Goal: Task Accomplishment & Management: Complete application form

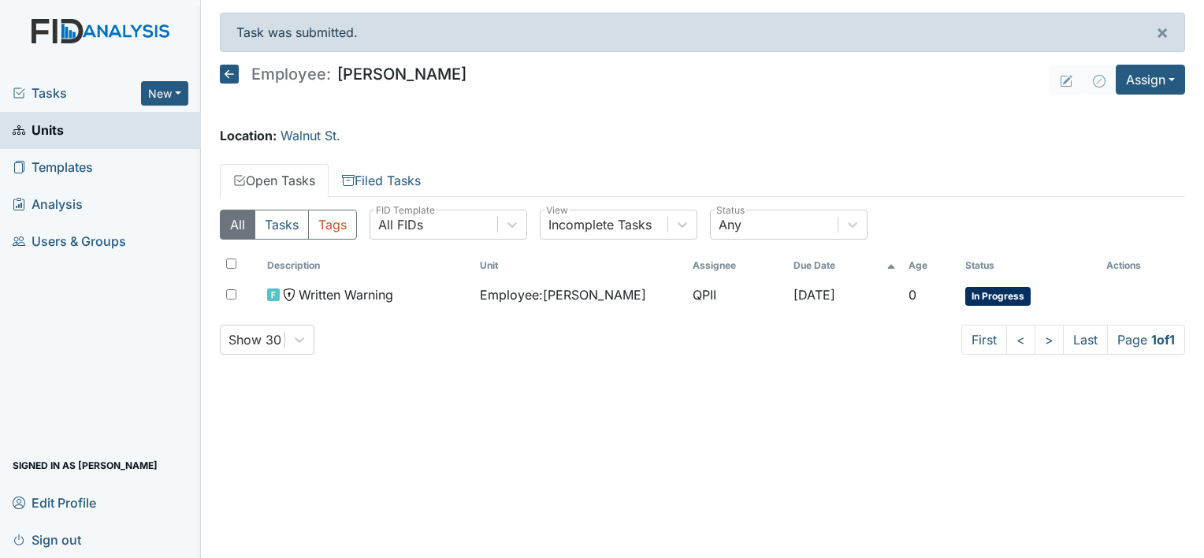
click at [229, 77] on icon at bounding box center [229, 74] width 19 height 19
click at [232, 75] on icon at bounding box center [229, 74] width 19 height 19
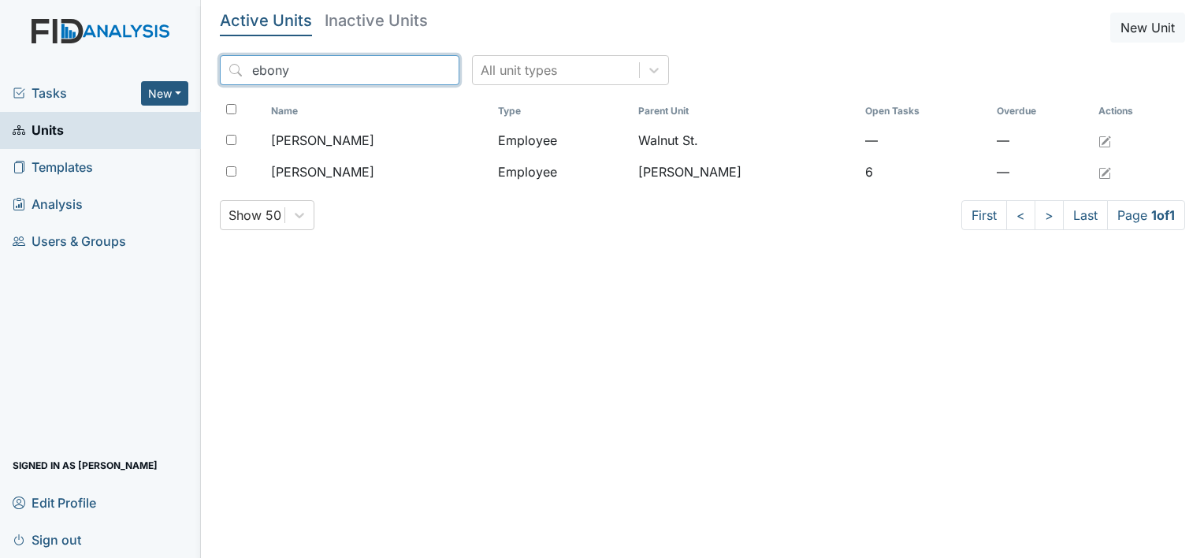
drag, startPoint x: 312, startPoint y: 78, endPoint x: 198, endPoint y: 59, distance: 115.8
click at [198, 59] on div "Tasks New Form Inspection Document Bundle Units Templates Analysis Users & Grou…" at bounding box center [602, 279] width 1204 height 558
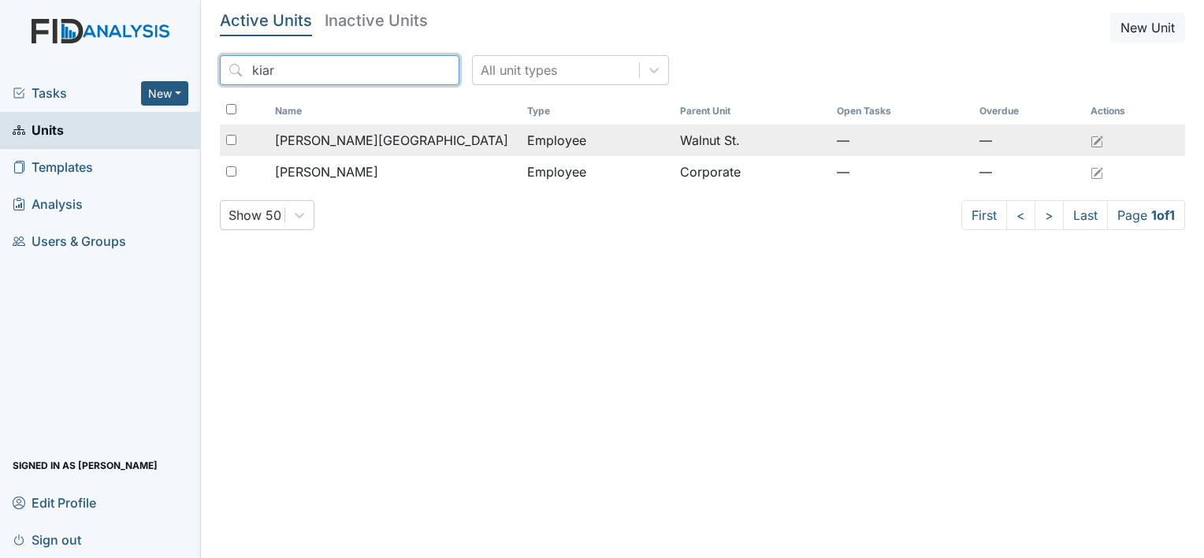
type input "kiar"
click at [365, 138] on div "[PERSON_NAME][GEOGRAPHIC_DATA]" at bounding box center [395, 140] width 240 height 19
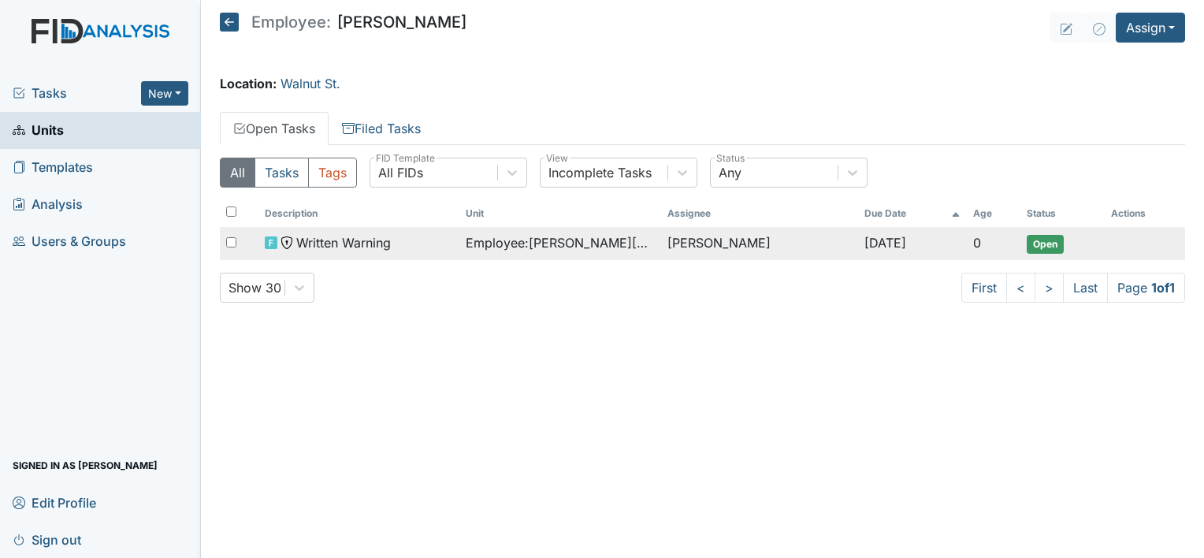
click at [422, 249] on div "Written Warning" at bounding box center [359, 242] width 188 height 19
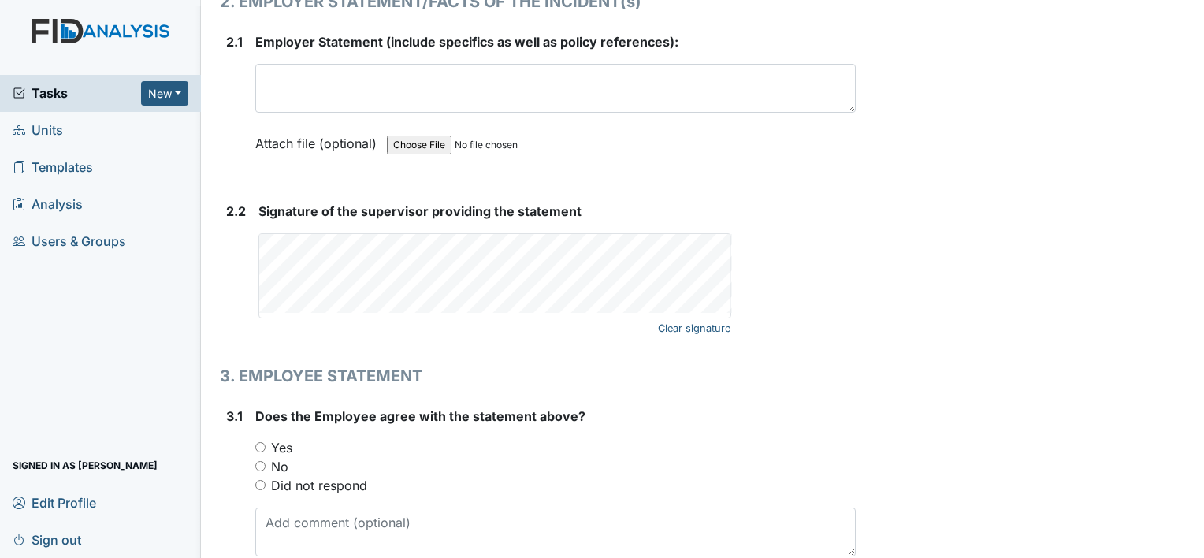
scroll to position [2197, 0]
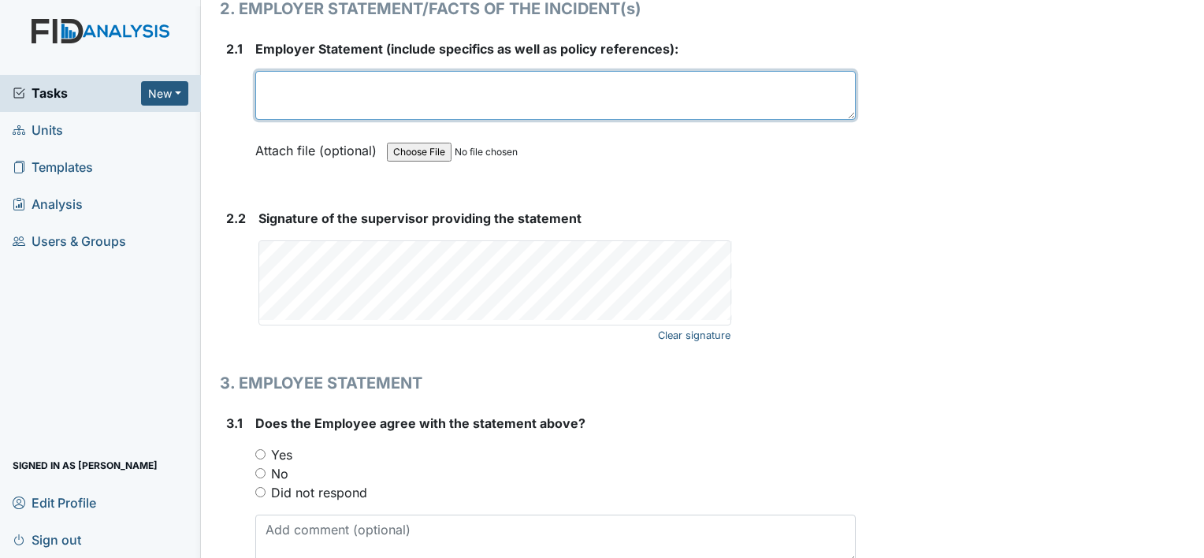
click at [419, 110] on textarea at bounding box center [555, 95] width 600 height 49
type textarea "Staff declined to make a statement."
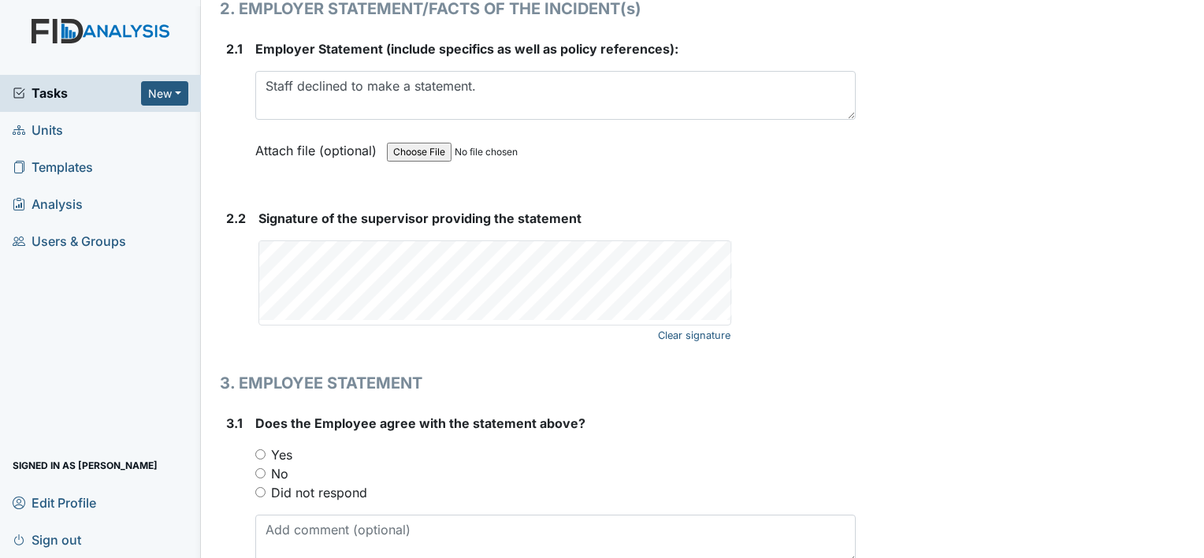
click at [385, 312] on div "Clear signature" at bounding box center [494, 283] width 471 height 84
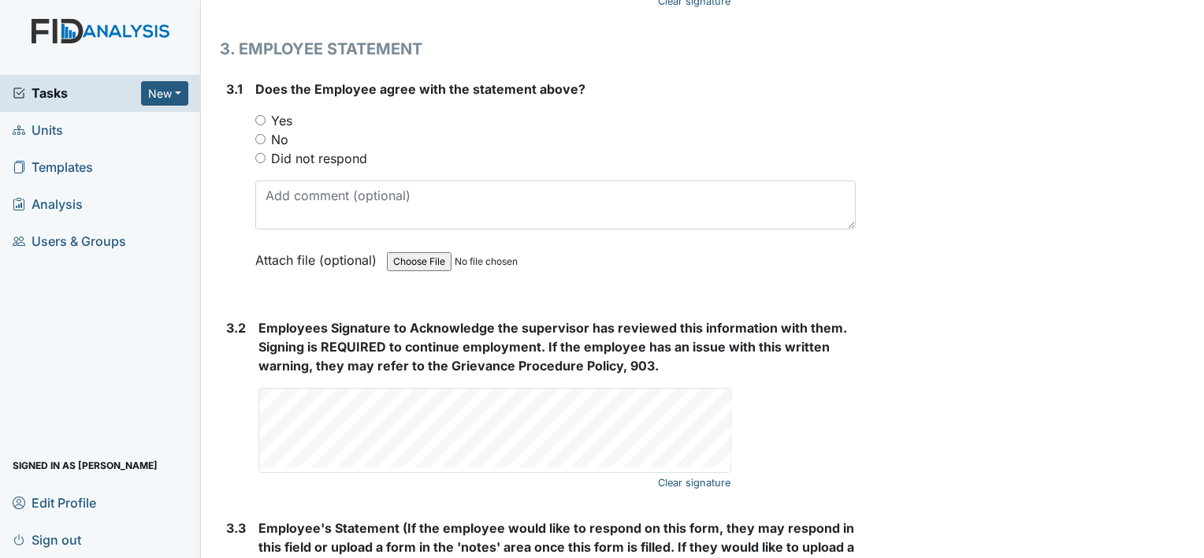
scroll to position [2566, 0]
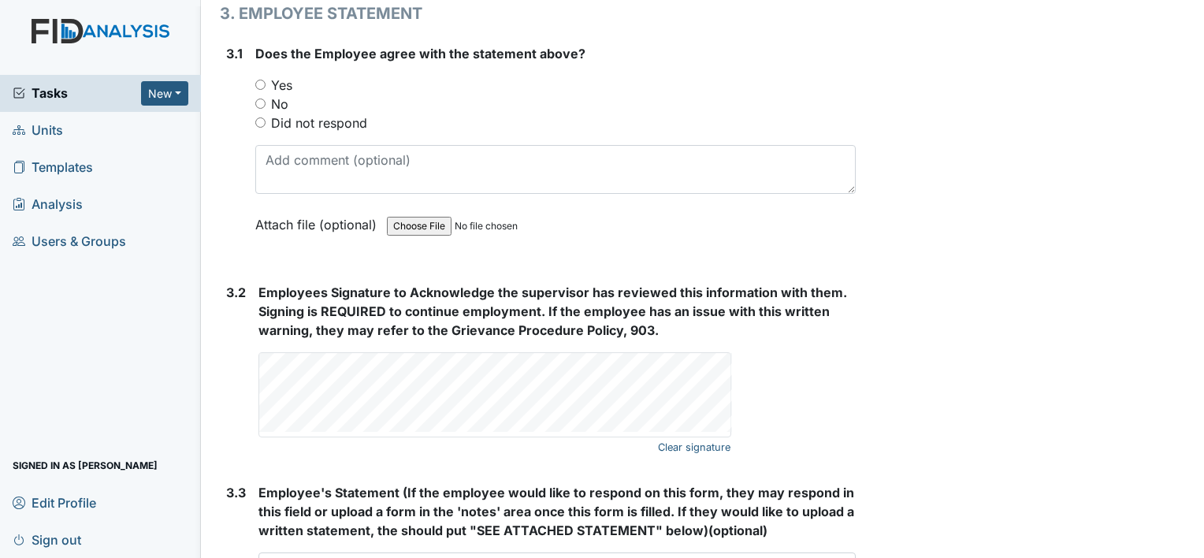
click at [258, 80] on input "Yes" at bounding box center [260, 85] width 10 height 10
radio input "true"
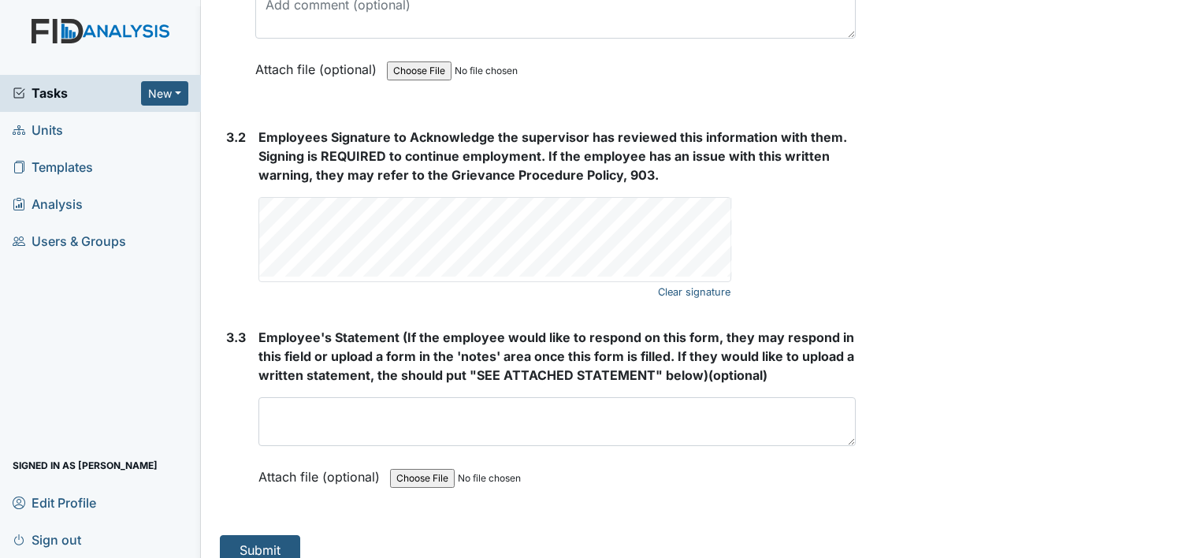
scroll to position [2733, 0]
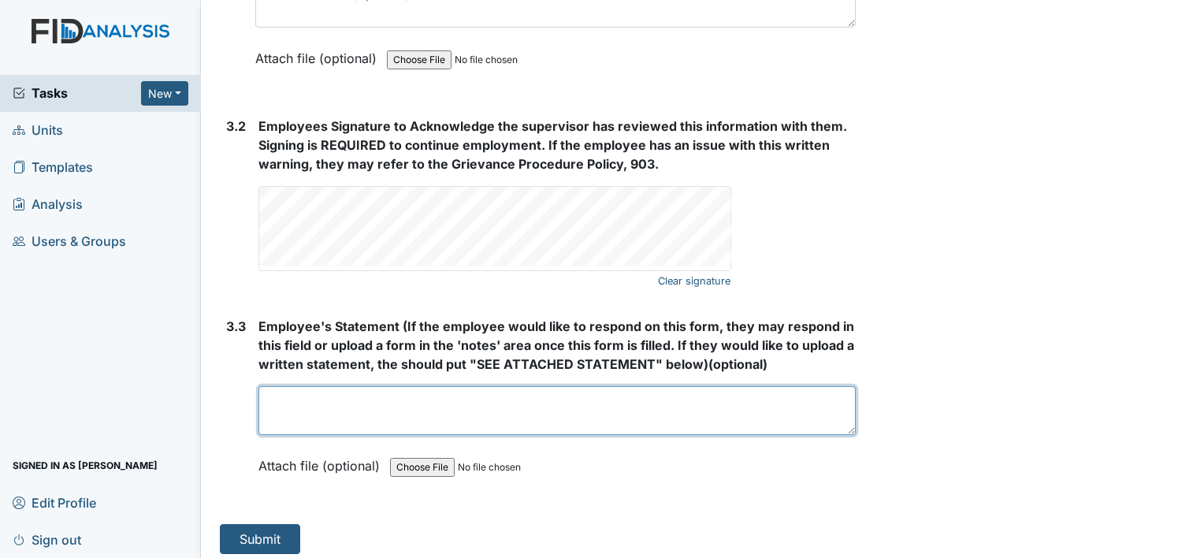
click at [283, 391] on textarea at bounding box center [556, 410] width 597 height 49
type textarea "Staff declined to respond."
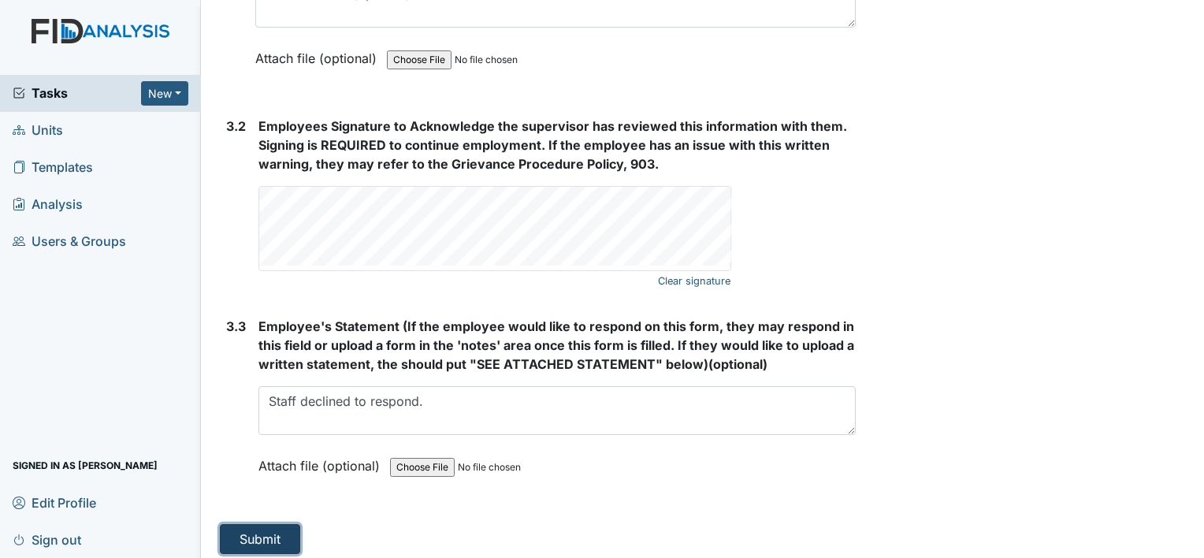
click at [255, 531] on button "Submit" at bounding box center [260, 539] width 80 height 30
